Goal: Task Accomplishment & Management: Use online tool/utility

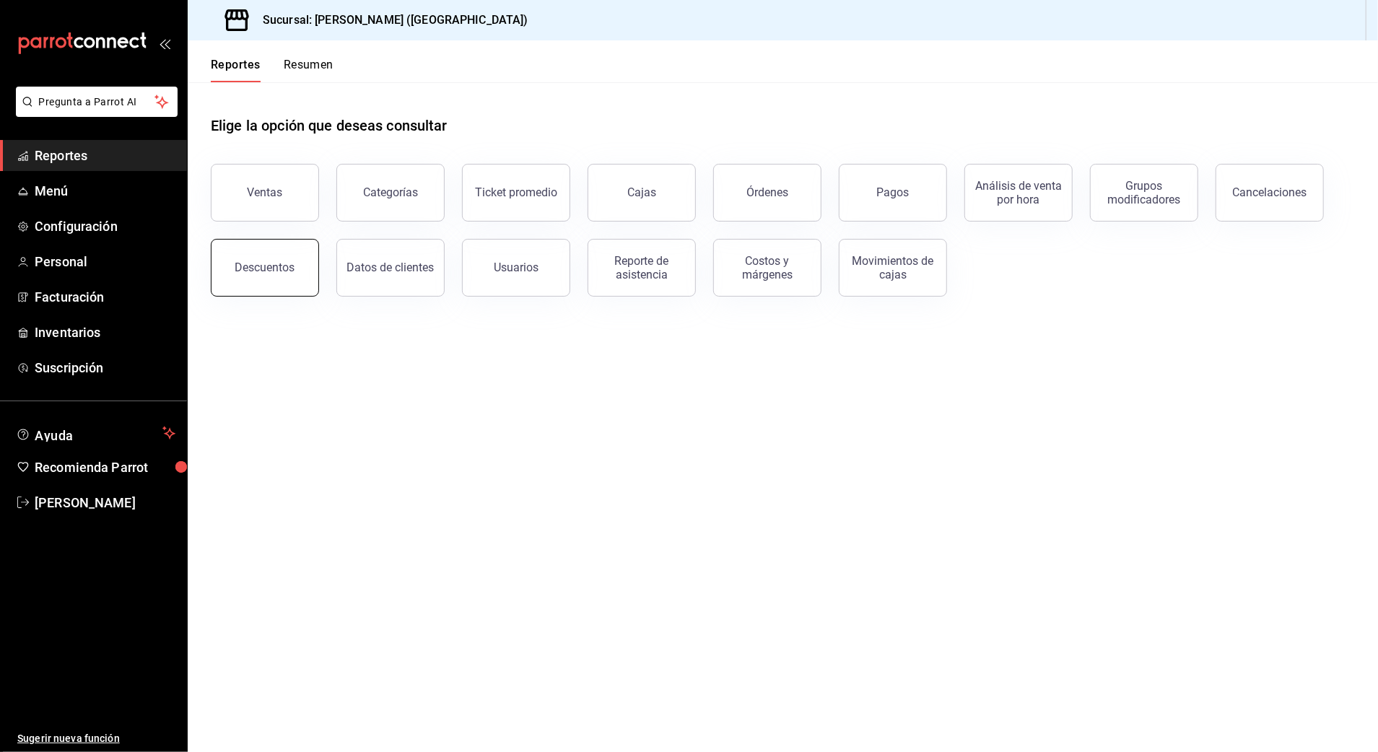
click at [299, 255] on button "Descuentos" at bounding box center [265, 268] width 108 height 58
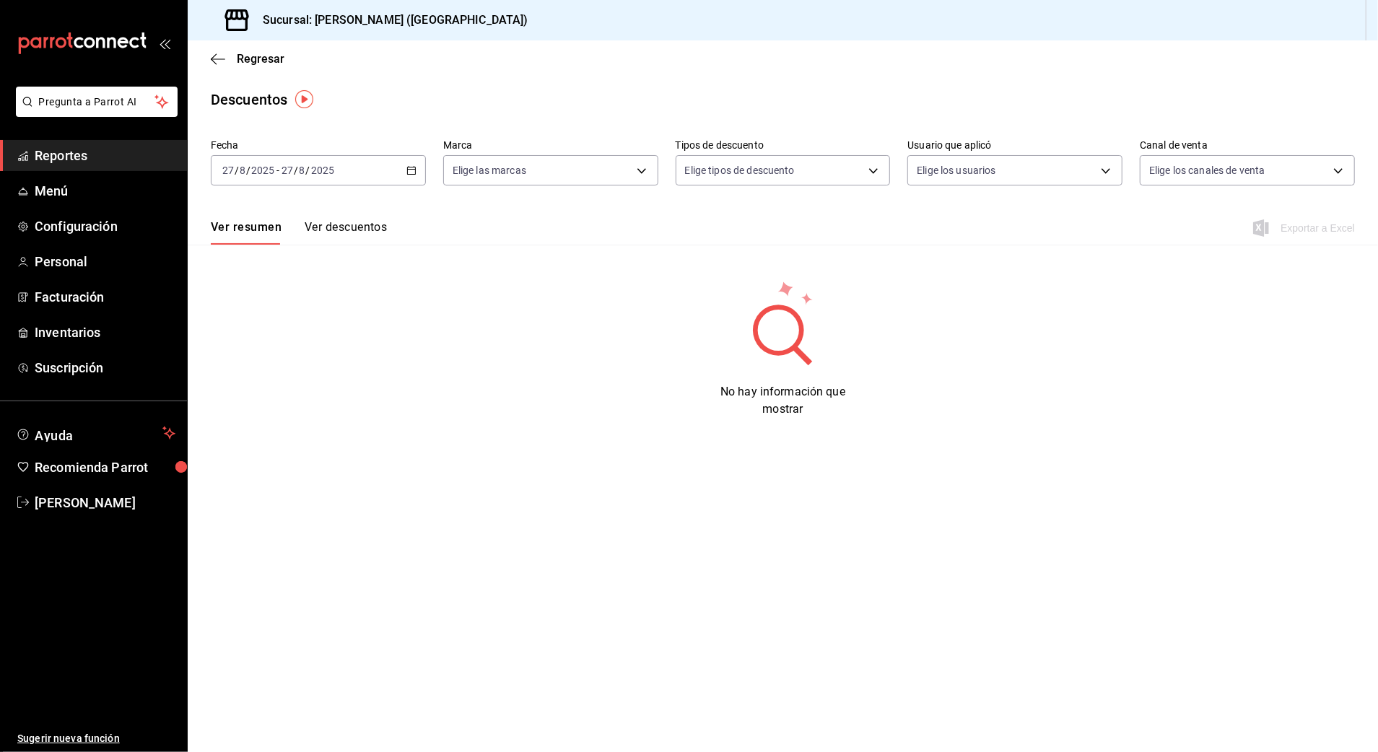
click at [300, 179] on div "[DATE] [DATE] - [DATE] [DATE]" at bounding box center [318, 170] width 215 height 30
click at [417, 175] on div "[DATE] [DATE] - [DATE] [DATE]" at bounding box center [318, 170] width 215 height 30
click at [293, 371] on span "Rango de fechas" at bounding box center [279, 376] width 112 height 15
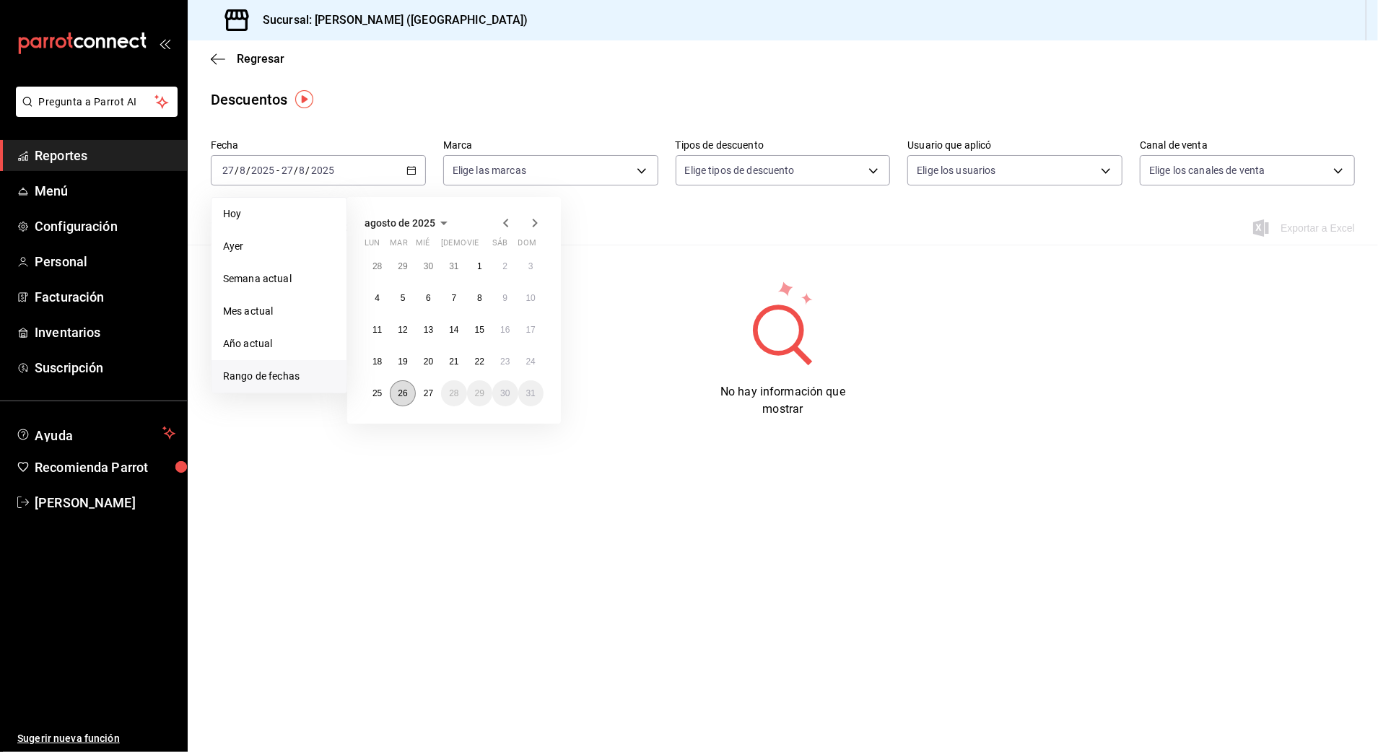
click at [393, 391] on button "26" at bounding box center [402, 393] width 25 height 26
click at [417, 391] on button "27" at bounding box center [428, 393] width 25 height 26
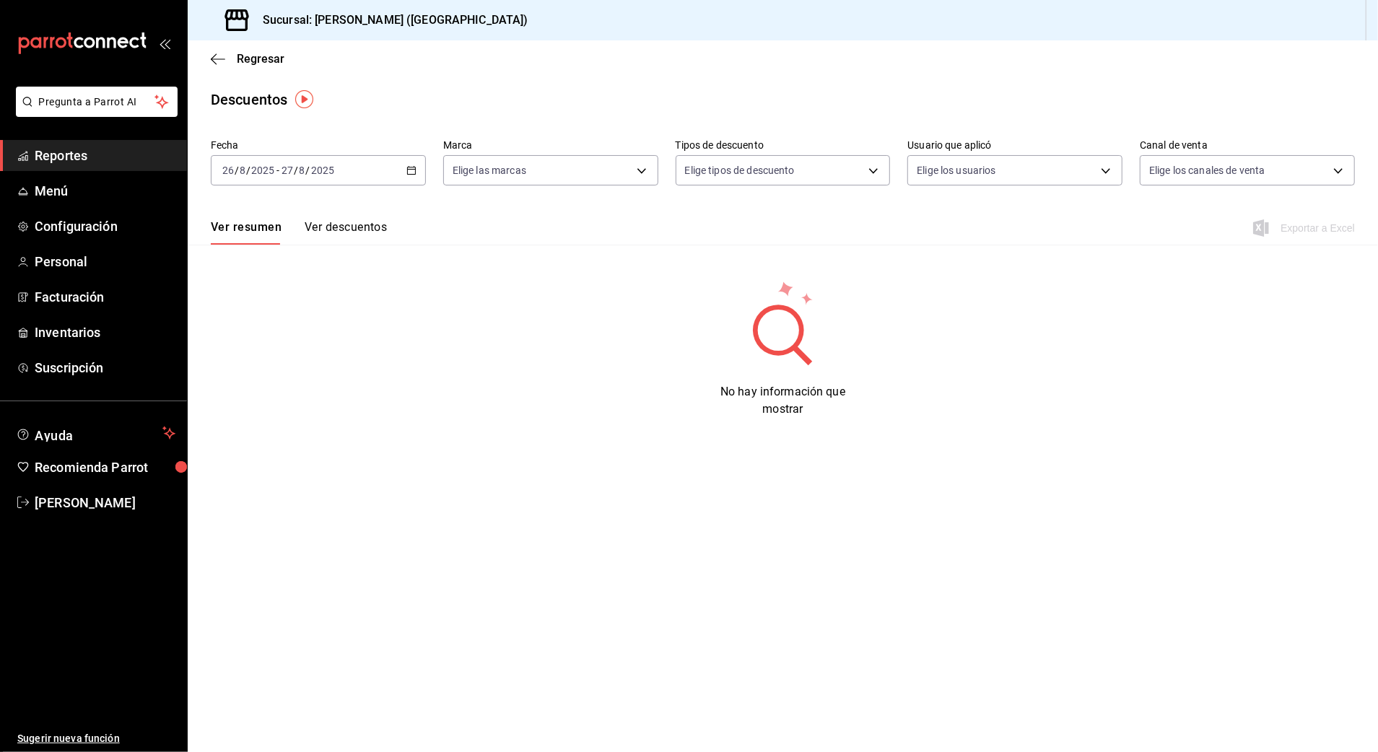
click at [391, 173] on div "[DATE] [DATE] - [DATE] [DATE]" at bounding box center [318, 170] width 215 height 30
click at [466, 258] on div "Fecha [DATE] [DATE] - [DATE] [DATE] Marca Elige las marcas Tipos de descuento E…" at bounding box center [783, 276] width 1190 height 284
click at [331, 234] on button "Ver descuentos" at bounding box center [346, 232] width 82 height 25
click at [243, 61] on span "Regresar" at bounding box center [261, 59] width 48 height 14
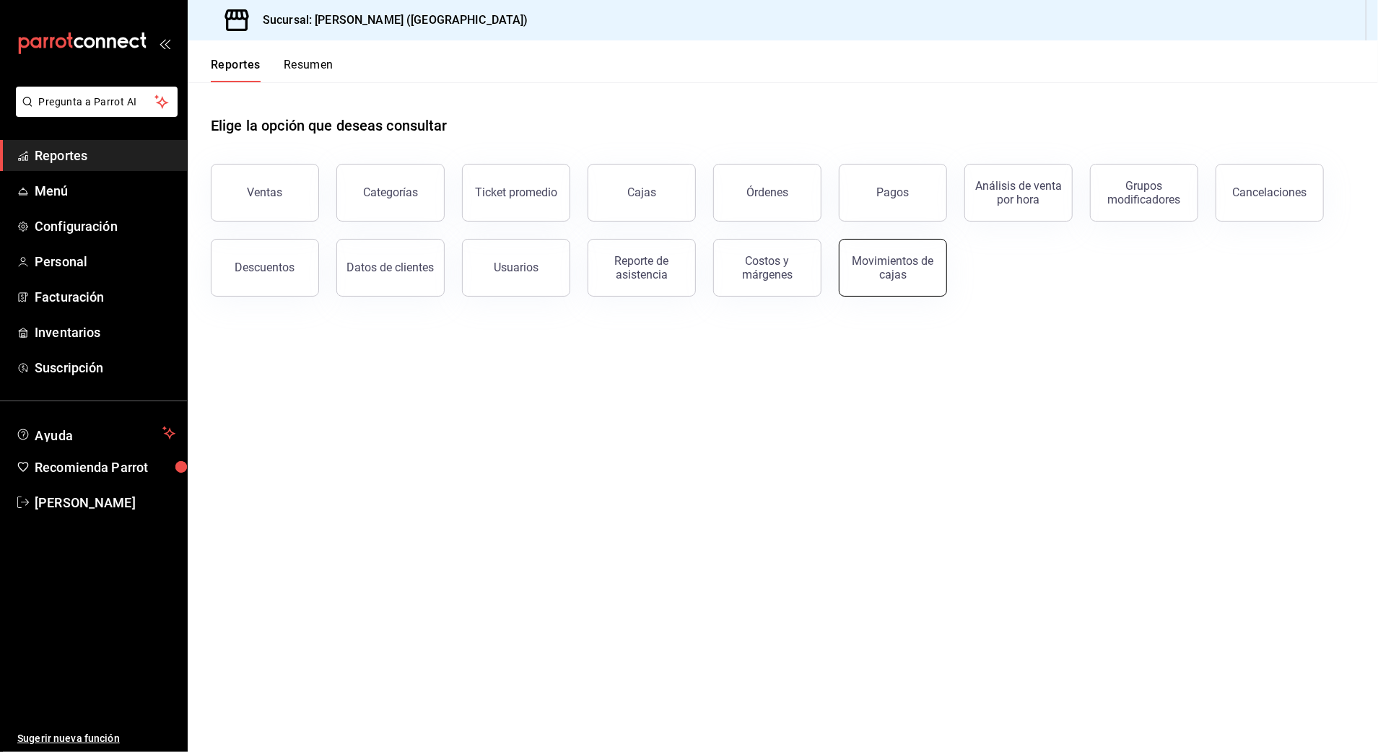
click at [916, 270] on div "Movimientos de cajas" at bounding box center [893, 267] width 90 height 27
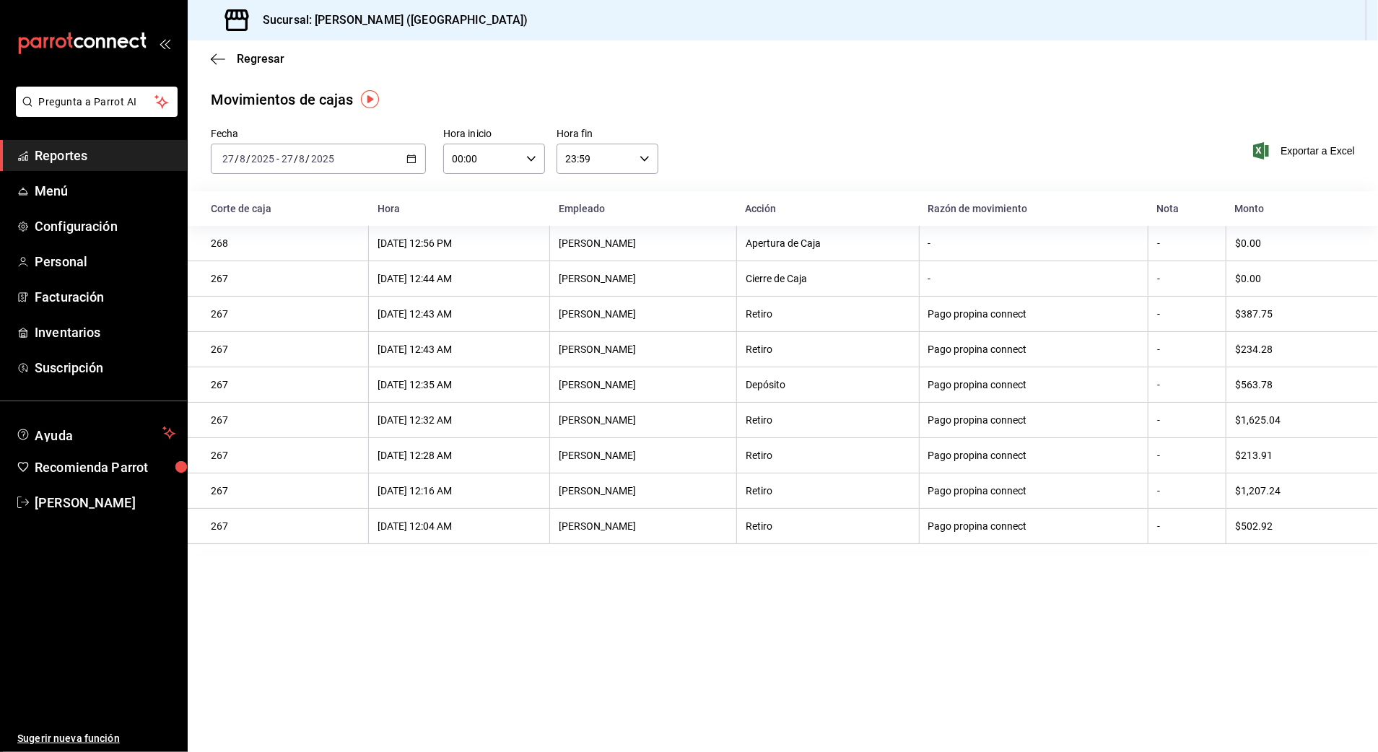
click at [417, 165] on div "[DATE] [DATE] - [DATE] [DATE]" at bounding box center [318, 159] width 215 height 30
click at [275, 367] on span "Rango de fechas" at bounding box center [279, 364] width 112 height 15
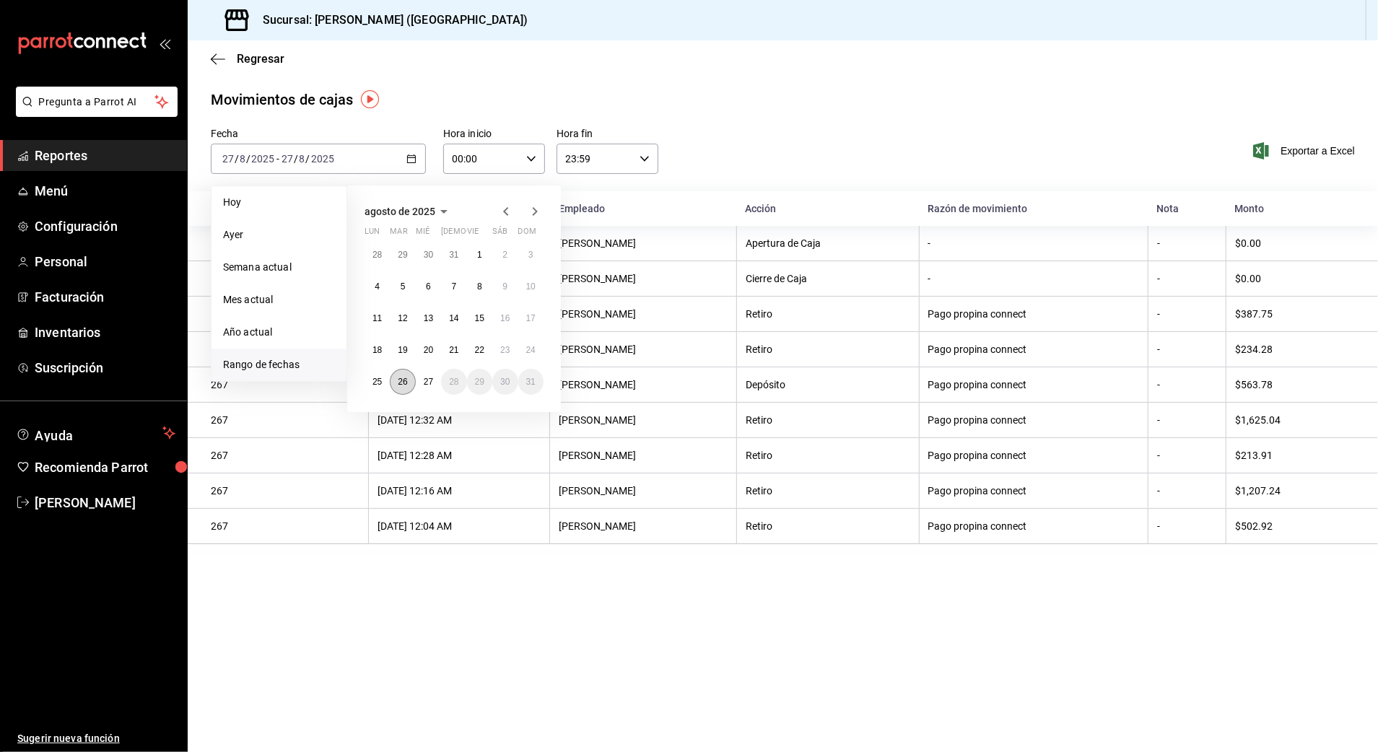
click at [401, 382] on abbr "26" at bounding box center [402, 382] width 9 height 10
click at [430, 384] on abbr "27" at bounding box center [428, 382] width 9 height 10
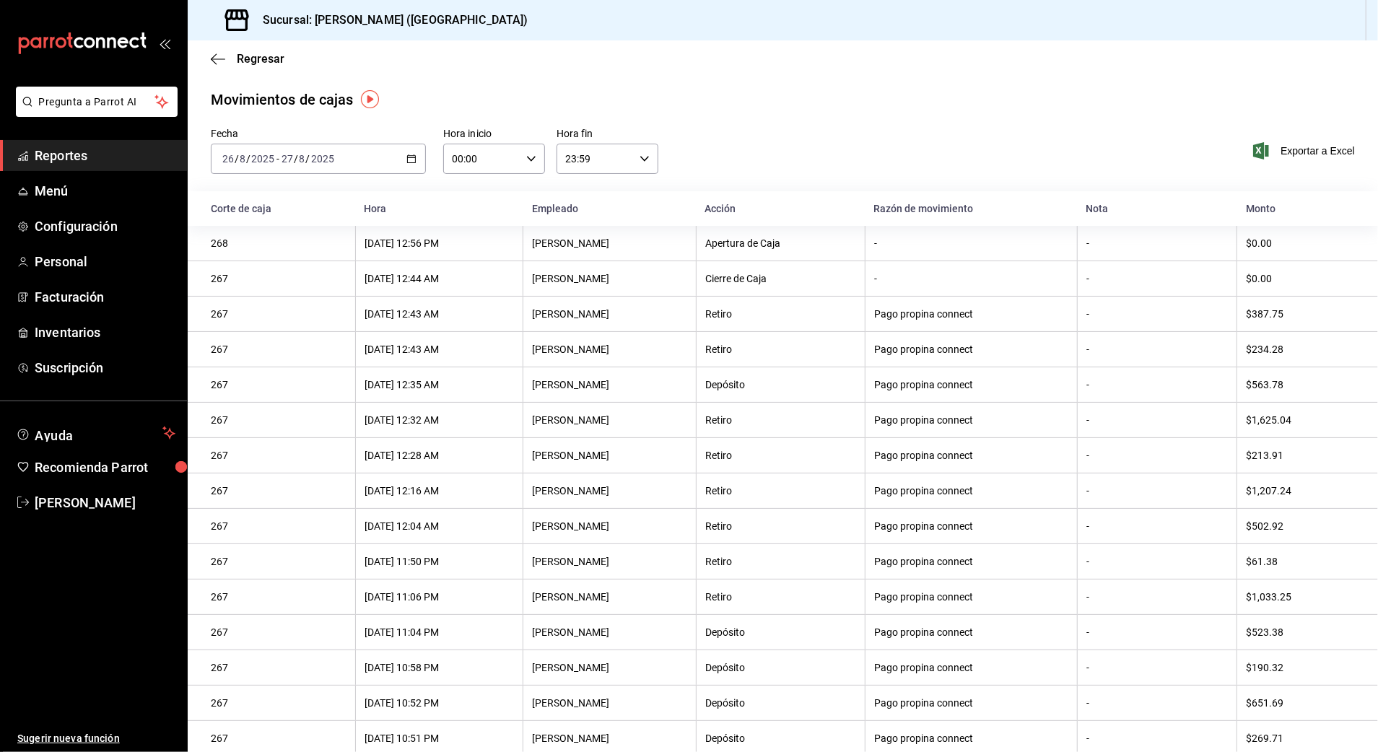
click at [531, 165] on div "00:00 Hora inicio" at bounding box center [494, 159] width 102 height 30
click at [466, 237] on button "01" at bounding box center [465, 230] width 45 height 29
click at [602, 157] on div at bounding box center [689, 376] width 1378 height 752
click at [604, 157] on input "23:59" at bounding box center [595, 158] width 77 height 29
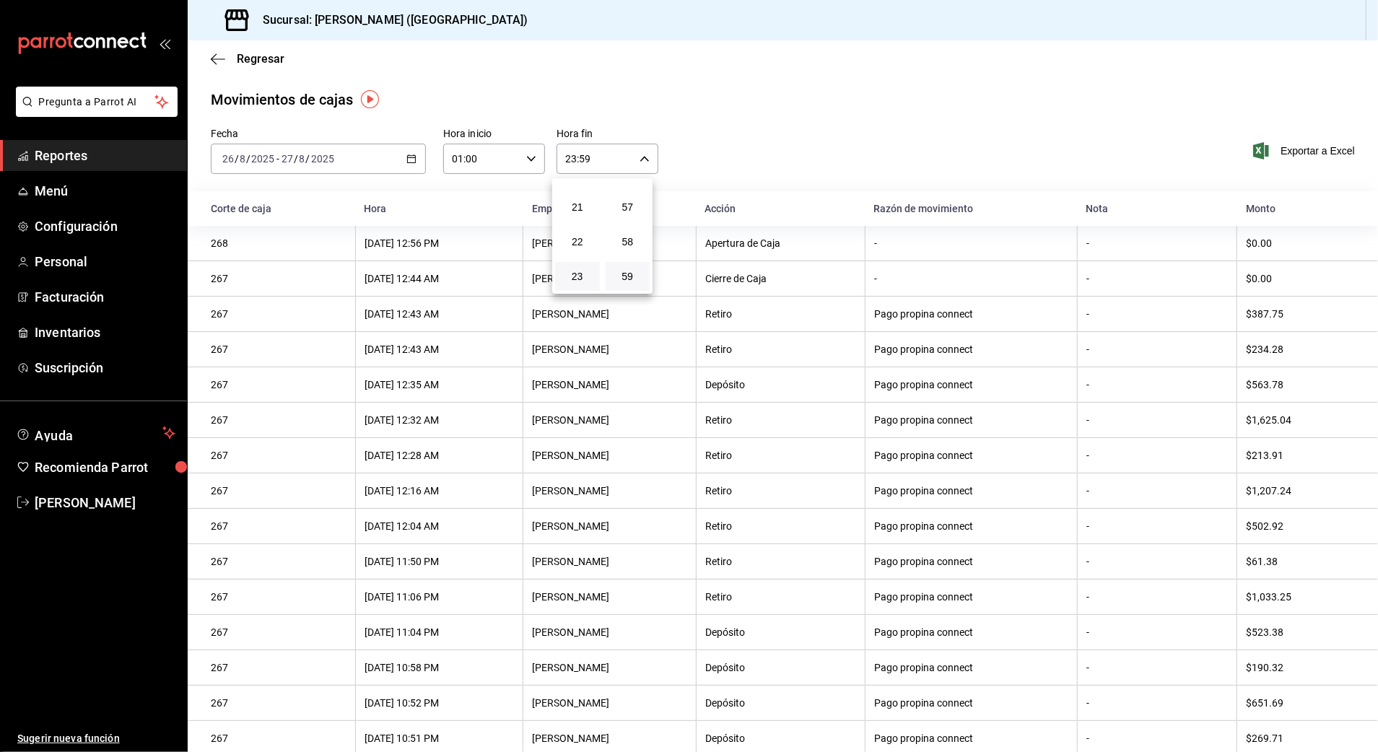
click at [648, 157] on div at bounding box center [689, 376] width 1378 height 752
click at [689, 143] on div "Fecha [DATE] [DATE] - [DATE] [DATE] Hora inicio 01:00 Hora inicio Hora fin 23:5…" at bounding box center [783, 160] width 1190 height 64
click at [529, 150] on div "01:00 Hora inicio" at bounding box center [494, 159] width 102 height 30
click at [471, 249] on span "10" at bounding box center [465, 254] width 27 height 12
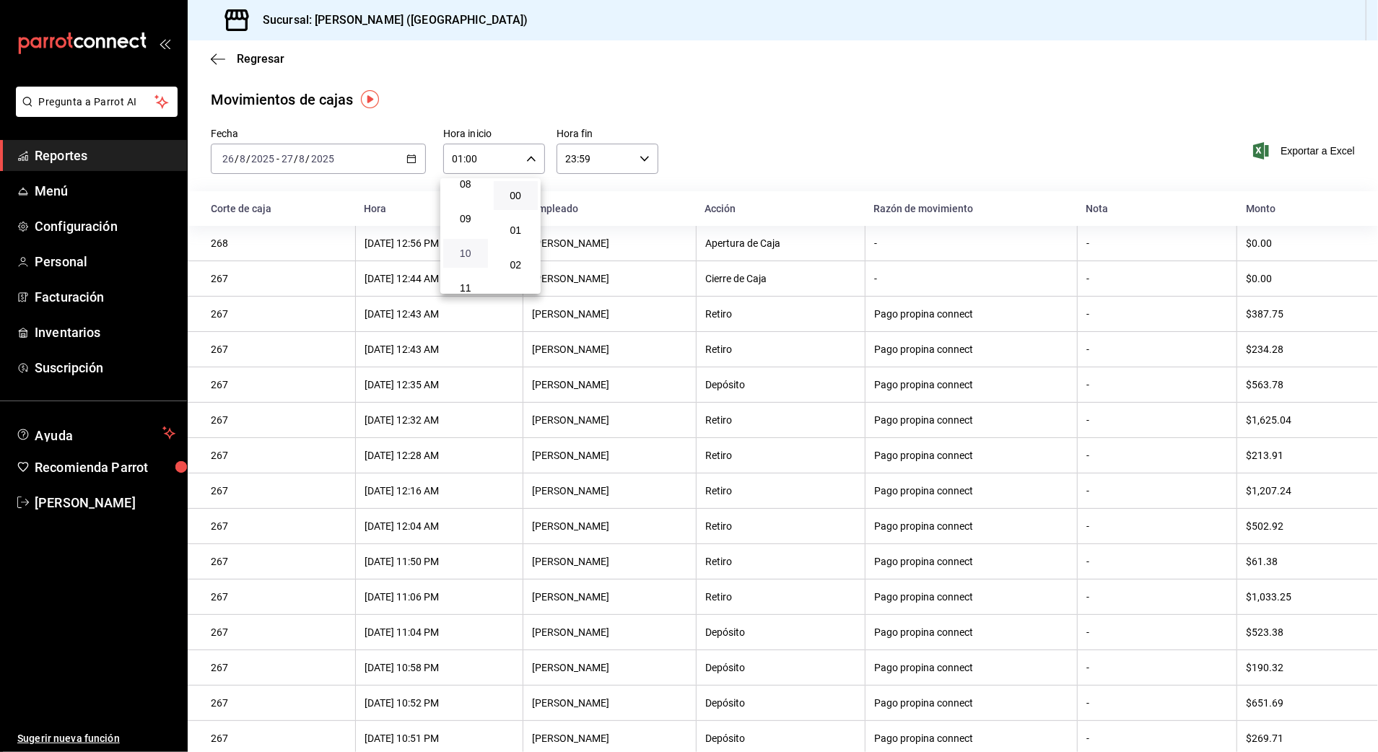
type input "10:00"
click at [640, 160] on div at bounding box center [689, 376] width 1378 height 752
click at [628, 157] on div "23:59 Hora fin" at bounding box center [608, 159] width 102 height 30
click at [575, 204] on span "03" at bounding box center [577, 204] width 27 height 12
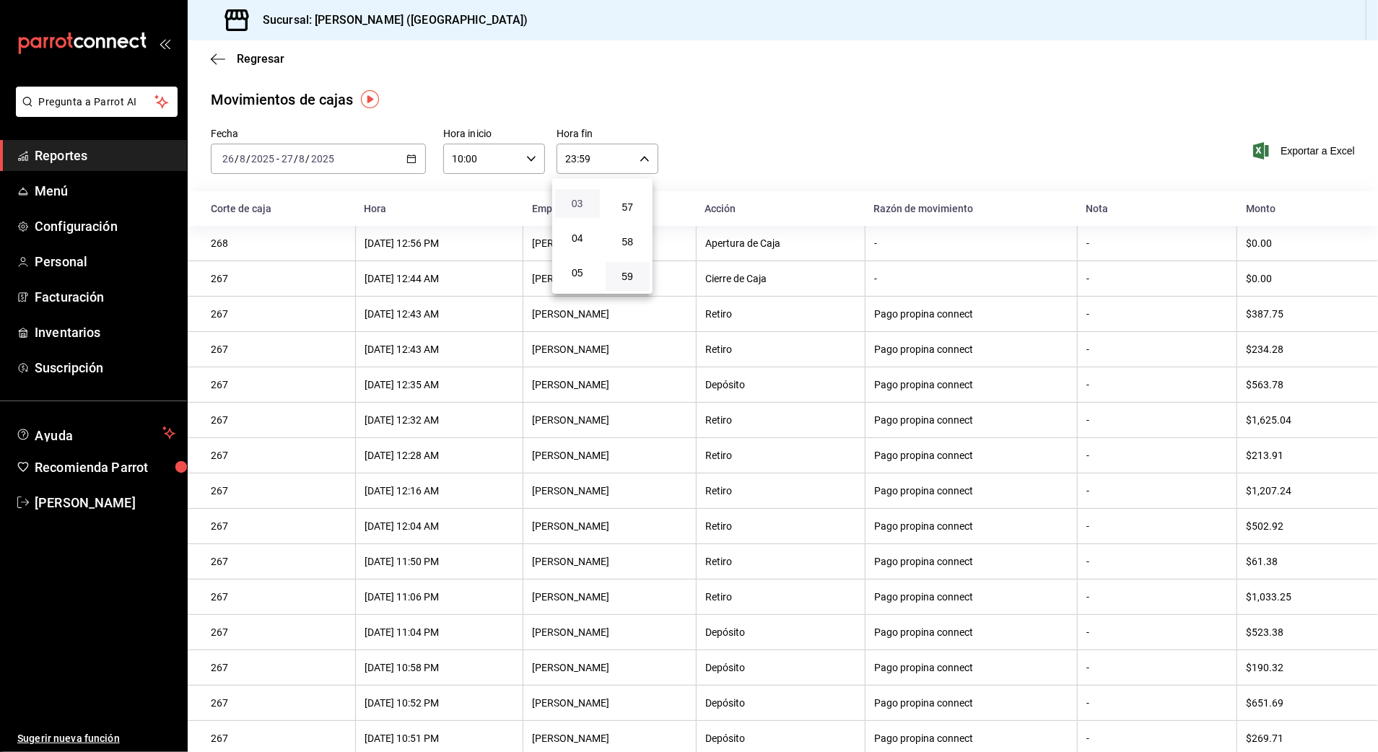
type input "03:59"
click at [745, 152] on div at bounding box center [689, 376] width 1378 height 752
click at [1294, 147] on span "Exportar a Excel" at bounding box center [1305, 150] width 99 height 17
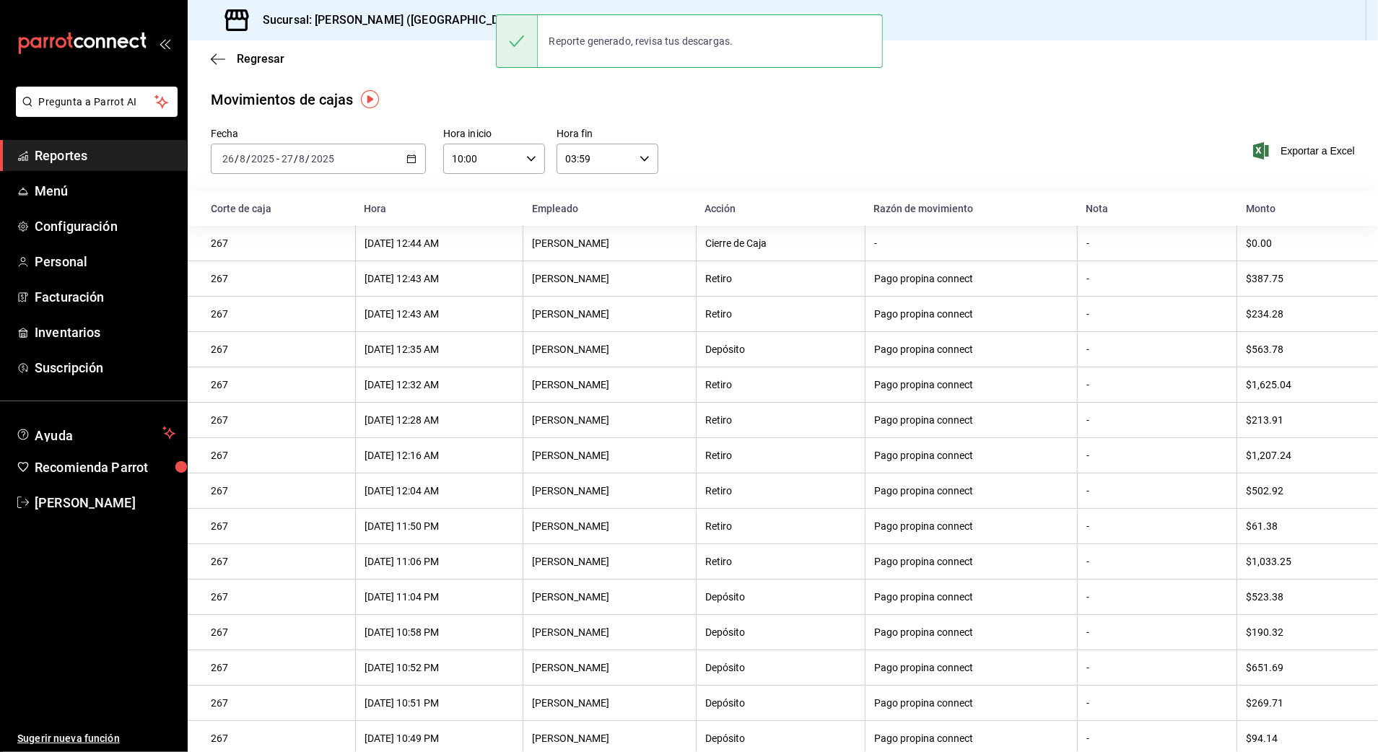
click at [726, 174] on div "Fecha [DATE] [DATE] - [DATE] [DATE] Hora inicio 10:00 Hora inicio Hora fin 03:5…" at bounding box center [783, 160] width 1190 height 64
click at [406, 160] on icon "button" at bounding box center [411, 159] width 10 height 10
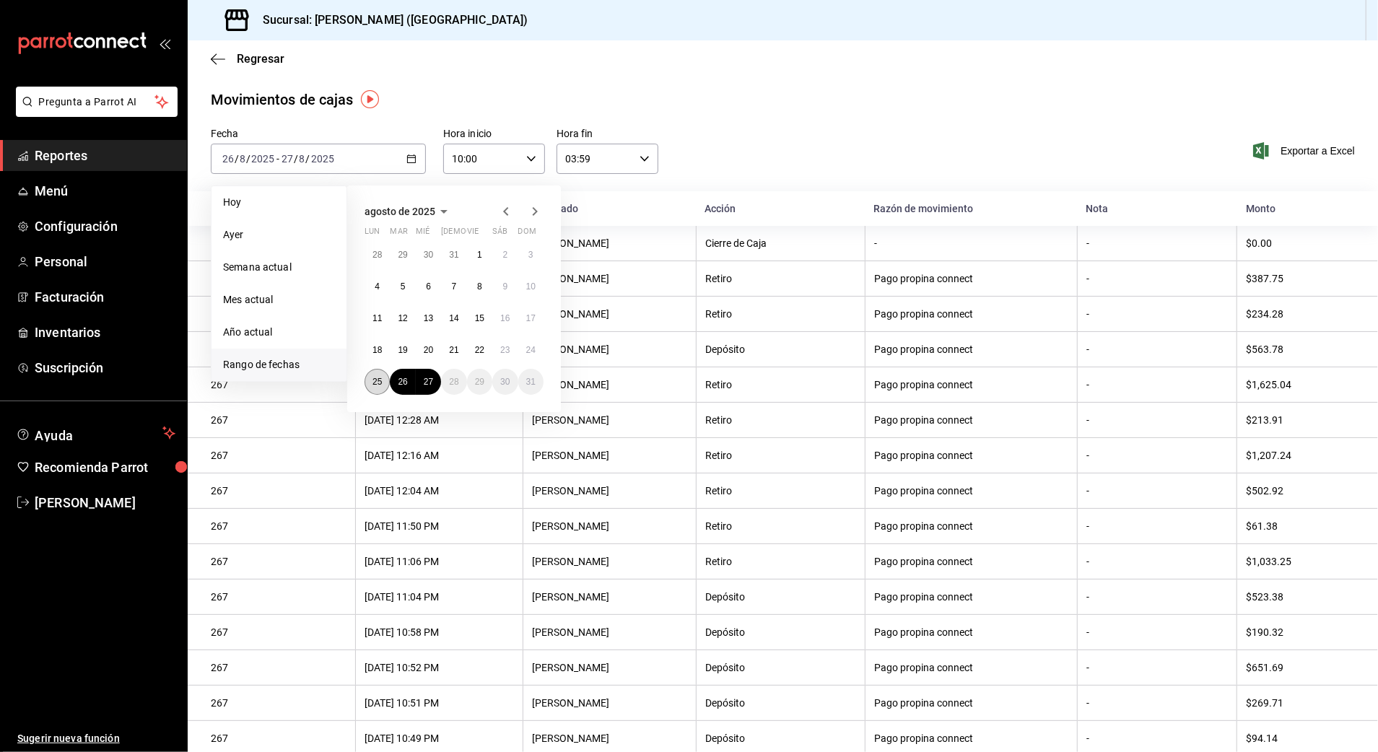
click at [381, 371] on button "25" at bounding box center [377, 382] width 25 height 26
click at [399, 381] on abbr "26" at bounding box center [402, 382] width 9 height 10
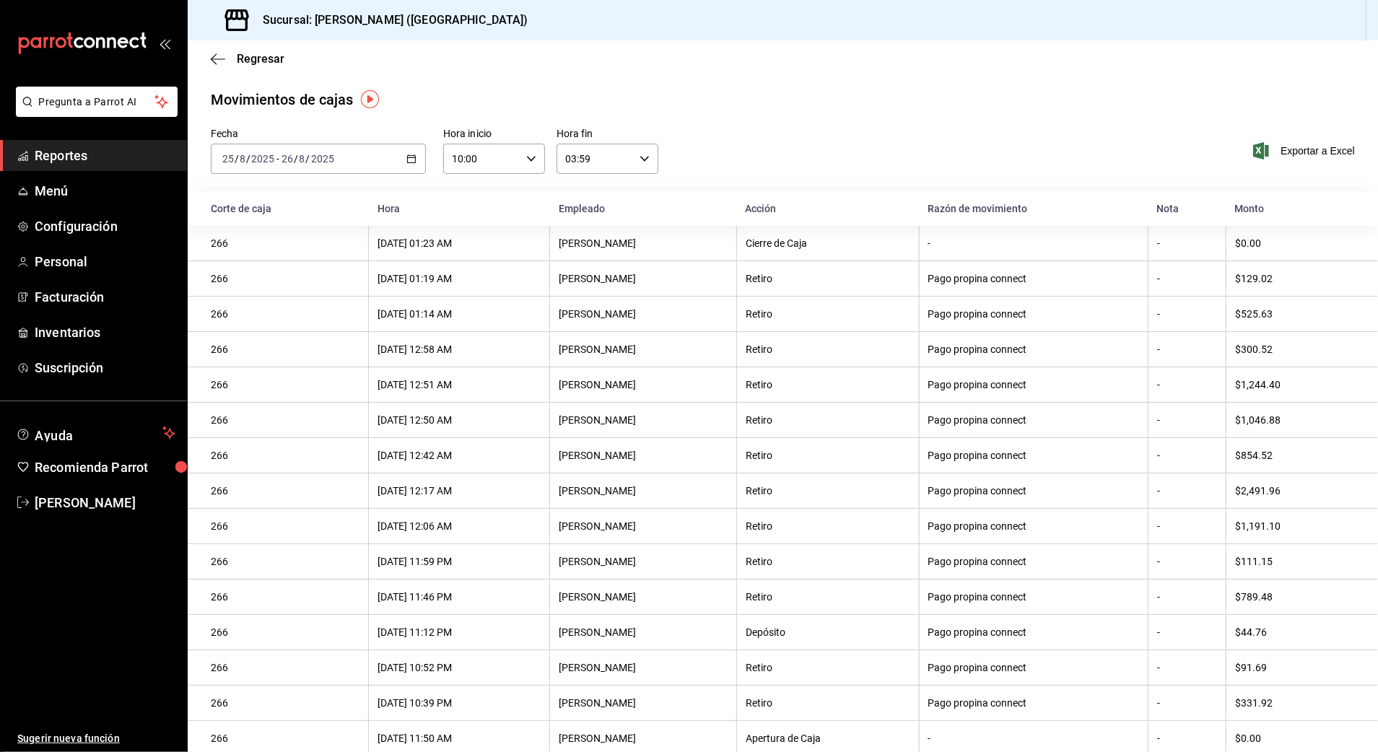
click at [705, 170] on div "Fecha [DATE] [DATE] - [DATE] [DATE] Hora inicio 10:00 Hora inicio Hora fin 03:5…" at bounding box center [783, 160] width 1190 height 64
click at [1292, 147] on span "Exportar a Excel" at bounding box center [1305, 150] width 99 height 17
click at [806, 108] on div "Movimientos de cajas" at bounding box center [783, 100] width 1144 height 22
click at [274, 53] on span "Regresar" at bounding box center [261, 59] width 48 height 14
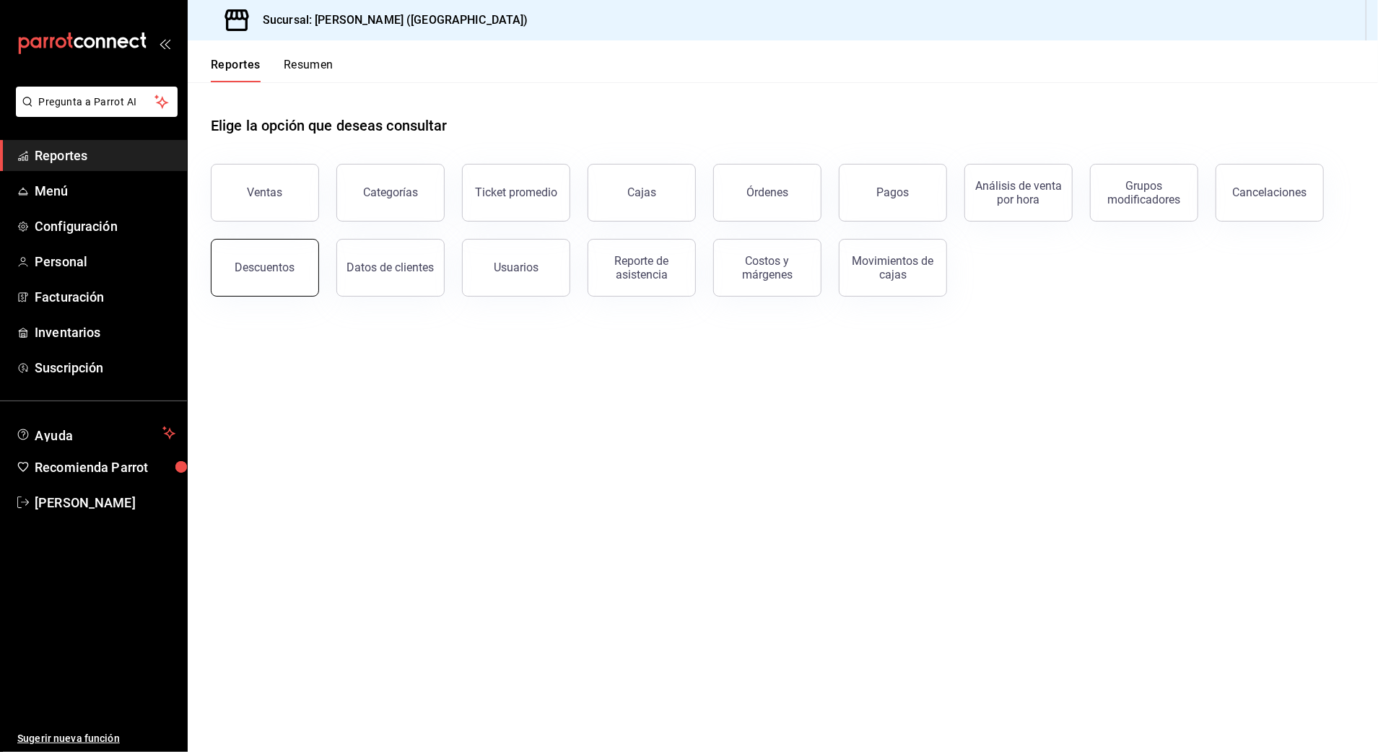
click at [269, 282] on button "Descuentos" at bounding box center [265, 268] width 108 height 58
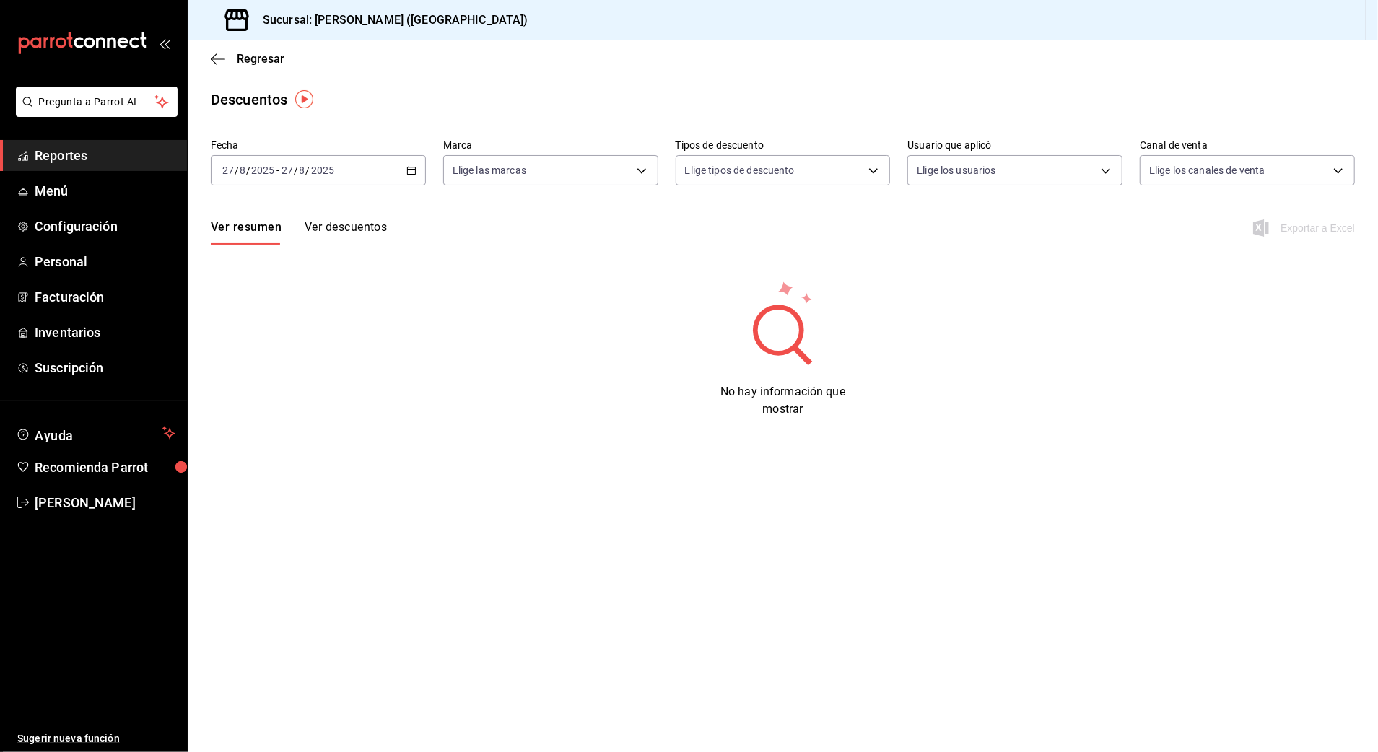
click at [403, 170] on div "[DATE] [DATE] - [DATE] [DATE]" at bounding box center [318, 170] width 215 height 30
click at [282, 365] on li "Rango de fechas" at bounding box center [279, 376] width 135 height 32
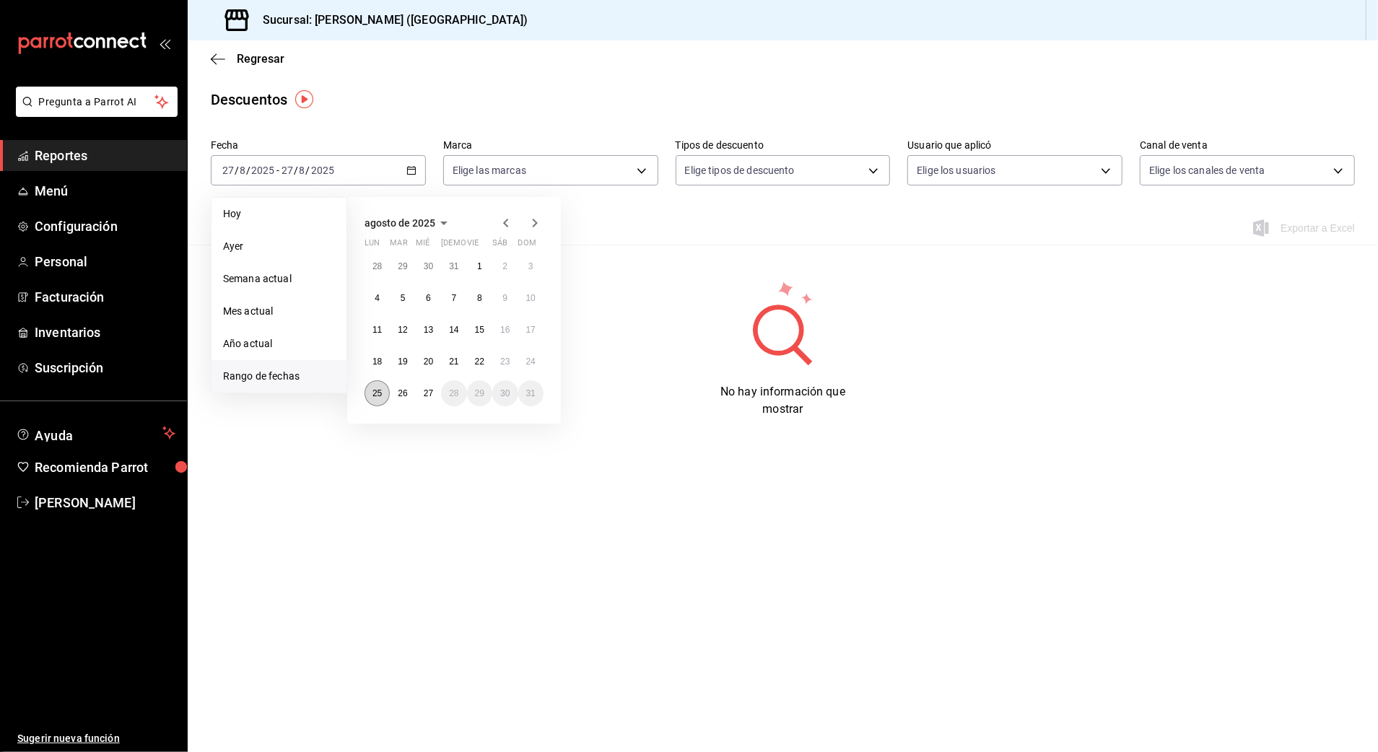
click at [380, 388] on abbr "25" at bounding box center [377, 393] width 9 height 10
click at [408, 390] on button "26" at bounding box center [402, 393] width 25 height 26
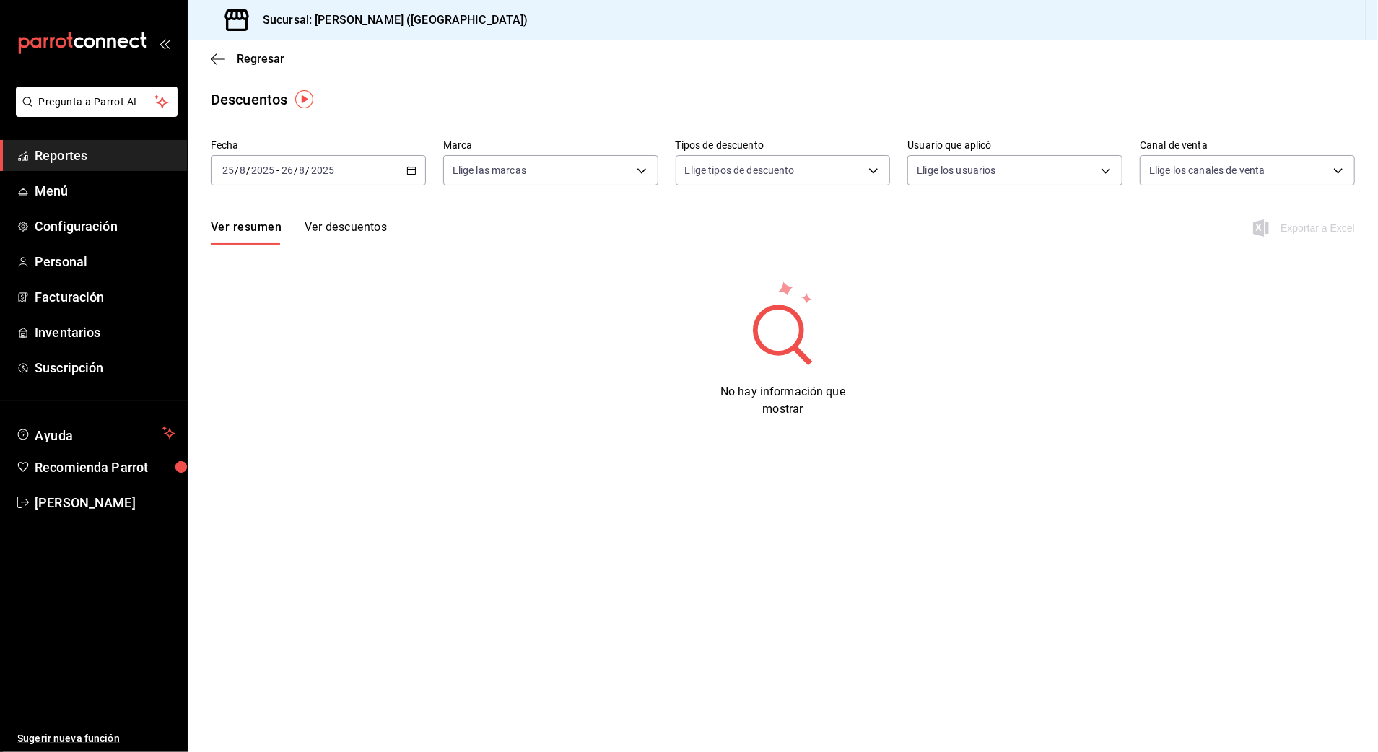
click at [367, 231] on button "Ver descuentos" at bounding box center [346, 232] width 82 height 25
click at [413, 175] on div "[DATE] [DATE] - [DATE] [DATE]" at bounding box center [318, 170] width 215 height 30
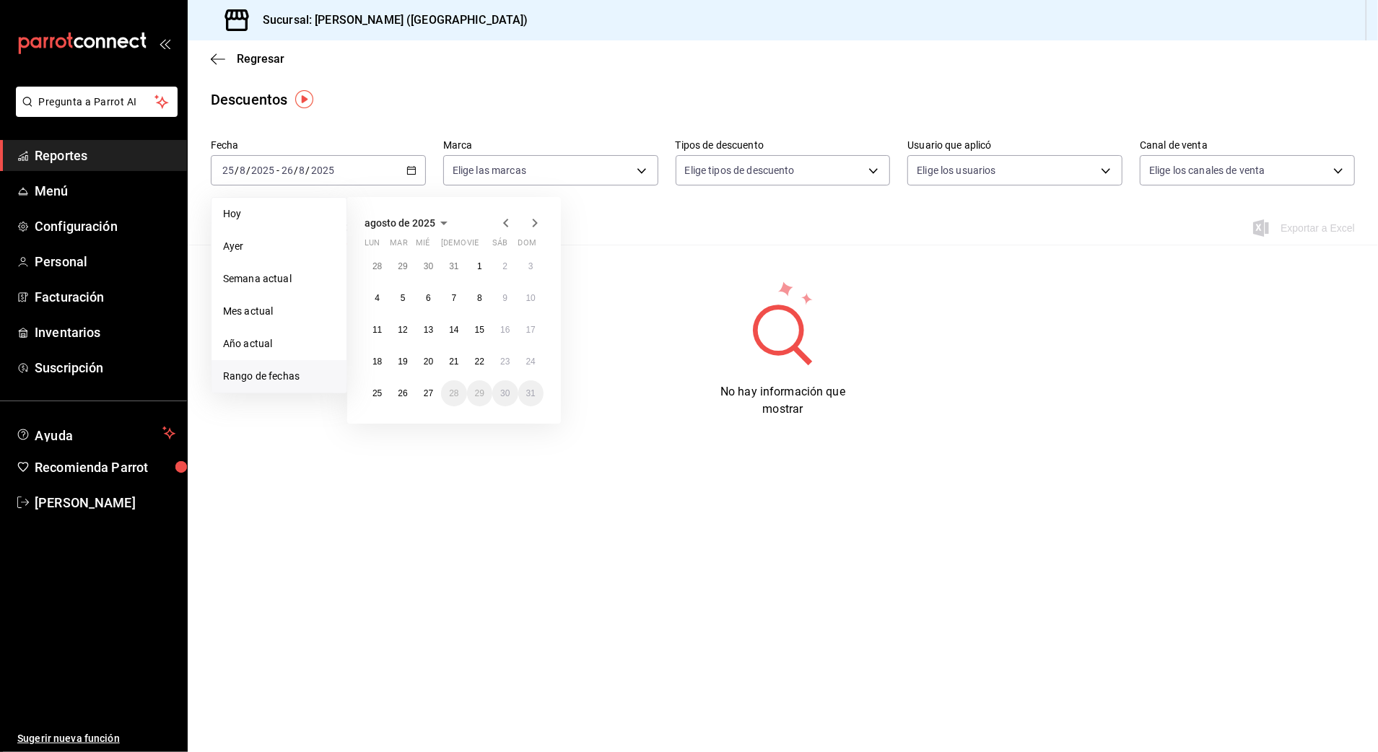
click at [1002, 360] on div "No hay información que mostrar" at bounding box center [783, 348] width 1190 height 139
